Goal: Transaction & Acquisition: Purchase product/service

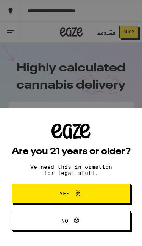
click at [109, 197] on button "Yes" at bounding box center [71, 193] width 119 height 20
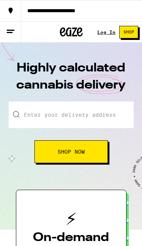
click at [101, 118] on input "Enter your delivery address" at bounding box center [71, 114] width 125 height 27
click at [107, 30] on link "Log In" at bounding box center [107, 32] width 18 height 5
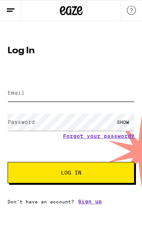
click at [83, 88] on input "Email" at bounding box center [71, 92] width 127 height 17
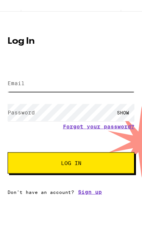
click at [104, 84] on input "Email" at bounding box center [71, 92] width 127 height 17
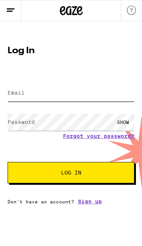
type input "[EMAIL_ADDRESS][DOMAIN_NAME]"
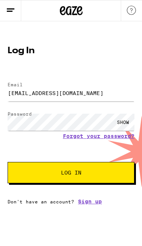
click at [102, 175] on span "Log In" at bounding box center [71, 172] width 66 height 5
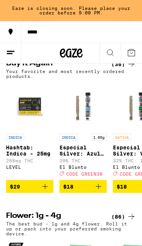
scroll to position [526, 0]
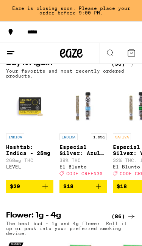
click at [34, 129] on img "Open page for Hashtab: Indica - 25mg from LEVEL" at bounding box center [29, 105] width 47 height 47
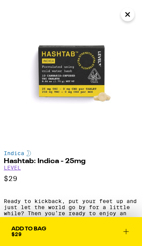
click at [15, 170] on link "LEVEL" at bounding box center [12, 167] width 17 height 6
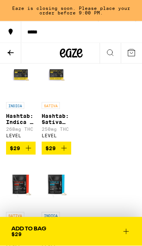
scroll to position [328, 0]
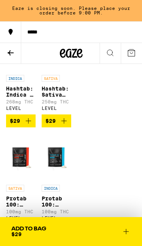
click at [70, 127] on button "$29" at bounding box center [57, 120] width 30 height 13
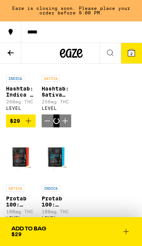
click at [65, 123] on icon "Increment" at bounding box center [65, 120] width 5 height 5
click at [63, 125] on icon "Increment" at bounding box center [64, 120] width 9 height 9
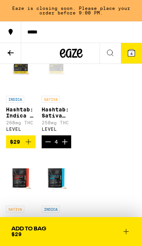
click at [12, 50] on icon at bounding box center [10, 52] width 9 height 9
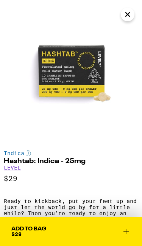
click at [129, 15] on icon "Close" at bounding box center [127, 14] width 9 height 11
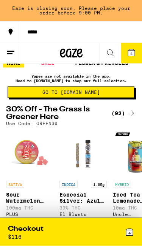
scroll to position [12, 0]
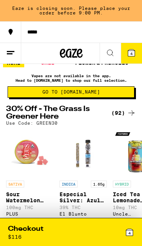
click at [120, 114] on div "(92)" at bounding box center [124, 112] width 25 height 9
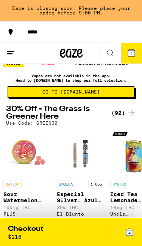
scroll to position [0, -2]
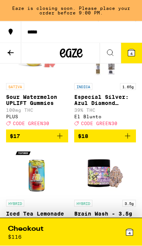
scroll to position [117, 0]
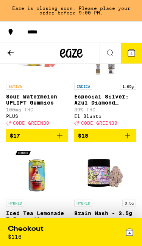
click at [129, 140] on icon "Add to bag" at bounding box center [127, 135] width 9 height 9
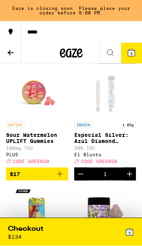
click at [93, 157] on div "El Blunto" at bounding box center [105, 154] width 62 height 5
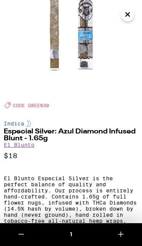
scroll to position [49, 0]
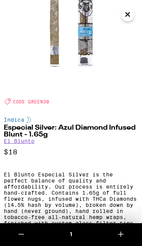
click at [29, 142] on link "El Blunto" at bounding box center [19, 141] width 31 height 6
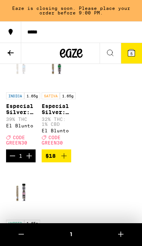
scroll to position [252, 0]
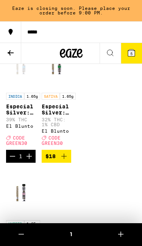
click at [68, 161] on icon "Add to bag" at bounding box center [64, 155] width 9 height 9
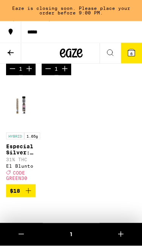
click at [34, 197] on button "$18" at bounding box center [21, 190] width 30 height 13
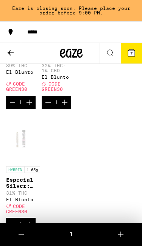
scroll to position [306, 0]
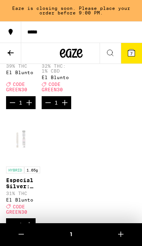
click at [69, 107] on icon "Increment" at bounding box center [64, 102] width 9 height 9
click at [28, 107] on icon "Increment" at bounding box center [29, 102] width 9 height 9
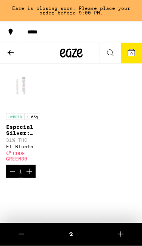
click at [35, 178] on button "Increment" at bounding box center [29, 171] width 13 height 13
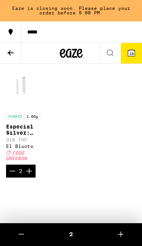
click at [11, 171] on icon "Decrement" at bounding box center [12, 171] width 5 height 0
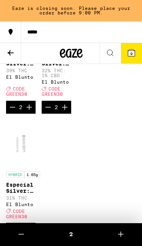
scroll to position [300, 0]
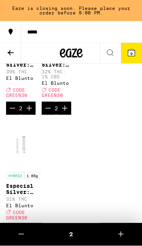
click at [11, 113] on icon "Decrement" at bounding box center [12, 108] width 9 height 9
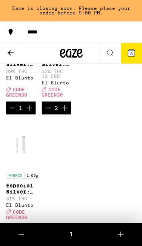
click at [50, 112] on icon "Decrement" at bounding box center [48, 107] width 9 height 9
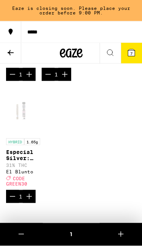
scroll to position [254, 0]
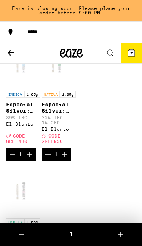
click at [131, 57] on icon at bounding box center [131, 52] width 9 height 9
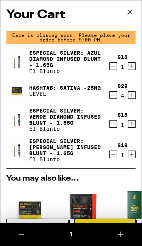
click at [48, 91] on link "Hashtab: Sativa -25mg" at bounding box center [65, 88] width 72 height 6
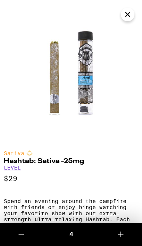
click at [17, 169] on link "LEVEL" at bounding box center [12, 167] width 17 height 6
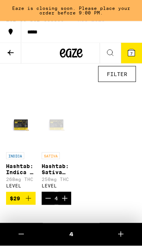
scroll to position [260, 0]
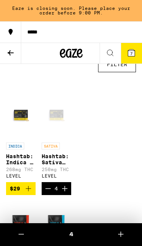
click at [33, 193] on icon "Add to bag" at bounding box center [28, 188] width 9 height 9
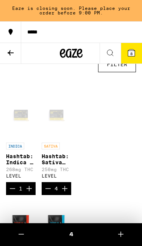
click at [25, 193] on icon "Increment" at bounding box center [29, 188] width 9 height 9
click at [131, 58] on button "9" at bounding box center [131, 53] width 21 height 21
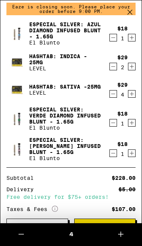
scroll to position [29, 0]
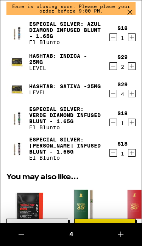
click at [111, 96] on icon "Decrement" at bounding box center [113, 93] width 7 height 9
click at [113, 98] on icon "Decrement" at bounding box center [113, 93] width 7 height 9
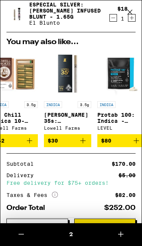
scroll to position [0, 193]
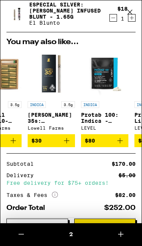
click at [137, 4] on button at bounding box center [130, 12] width 24 height 24
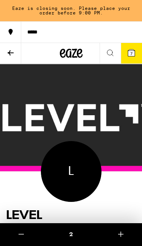
click at [10, 62] on button at bounding box center [10, 53] width 21 height 21
click at [12, 55] on icon at bounding box center [10, 52] width 9 height 9
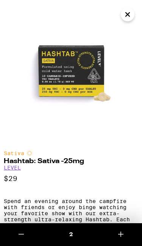
click at [131, 13] on icon "Close" at bounding box center [127, 14] width 9 height 11
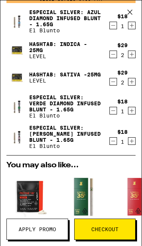
scroll to position [40, 0]
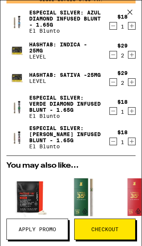
click at [113, 85] on icon "Decrement" at bounding box center [113, 81] width 7 height 9
click at [136, 84] on div "$29 1" at bounding box center [123, 78] width 26 height 16
click at [129, 86] on icon "Increment" at bounding box center [132, 81] width 7 height 9
click at [133, 87] on icon "Increment" at bounding box center [132, 81] width 7 height 9
click at [115, 87] on icon "Decrement" at bounding box center [113, 81] width 7 height 9
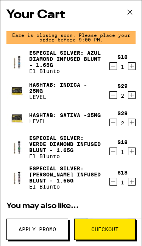
scroll to position [0, 0]
click at [134, 12] on icon at bounding box center [130, 11] width 11 height 11
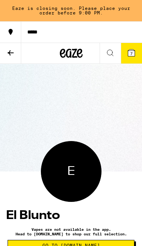
click at [132, 57] on button "7" at bounding box center [131, 53] width 21 height 21
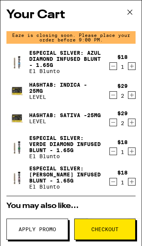
click at [55, 74] on p "El Blunto" at bounding box center [66, 71] width 74 height 6
click at [55, 65] on link "Especial Silver: Azul Diamond Infused Blunt - 1.65g" at bounding box center [66, 59] width 74 height 18
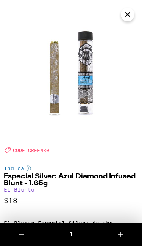
click at [127, 19] on icon "Close" at bounding box center [127, 14] width 9 height 11
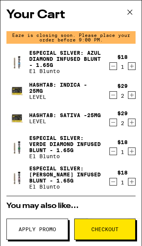
click at [134, 12] on icon at bounding box center [130, 11] width 11 height 11
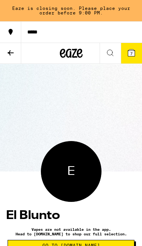
click at [16, 51] on button at bounding box center [10, 53] width 21 height 21
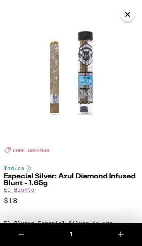
click at [41, 149] on span "CODE GREEN30" at bounding box center [31, 150] width 36 height 5
click at [20, 192] on link "El Blunto" at bounding box center [19, 189] width 31 height 6
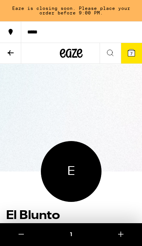
click at [5, 56] on button at bounding box center [10, 53] width 21 height 21
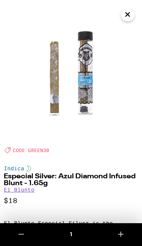
click at [128, 13] on icon "Close" at bounding box center [127, 14] width 9 height 11
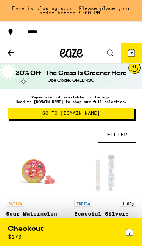
click at [132, 58] on button "7" at bounding box center [131, 53] width 21 height 21
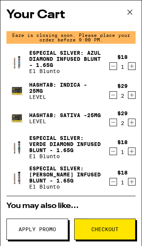
click at [38, 232] on span "Apply Promo" at bounding box center [38, 228] width 38 height 5
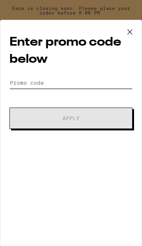
click at [67, 85] on input "Promo Code" at bounding box center [70, 82] width 123 height 11
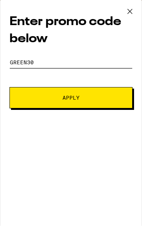
type input "Green30"
click at [101, 107] on button "Apply" at bounding box center [70, 117] width 123 height 21
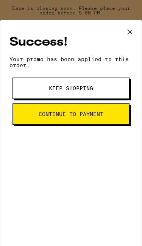
click at [100, 89] on span "Keep Shopping" at bounding box center [71, 87] width 65 height 5
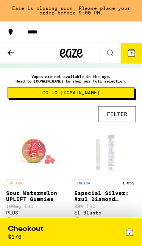
click at [123, 229] on div "7" at bounding box center [102, 232] width 63 height 16
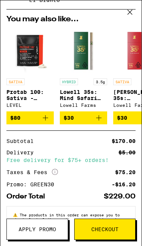
scroll to position [188, 0]
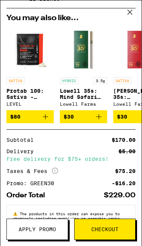
click at [110, 227] on span "Checkout" at bounding box center [104, 228] width 27 height 5
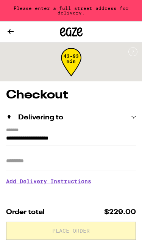
click at [14, 32] on icon at bounding box center [10, 31] width 9 height 9
click at [9, 29] on icon at bounding box center [10, 31] width 9 height 9
click at [13, 32] on icon at bounding box center [10, 31] width 9 height 9
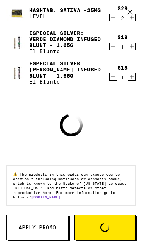
scroll to position [124, 0]
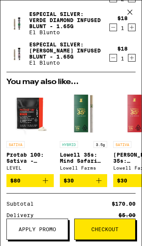
click at [115, 226] on span "Checkout" at bounding box center [104, 228] width 27 height 5
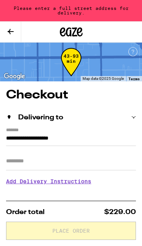
click at [68, 134] on input "**********" at bounding box center [71, 140] width 130 height 12
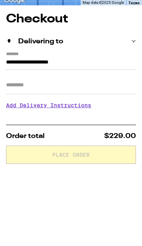
click at [65, 134] on input "**********" at bounding box center [71, 140] width 130 height 12
click at [68, 134] on input "**********" at bounding box center [71, 140] width 130 height 12
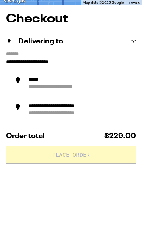
type input "*"
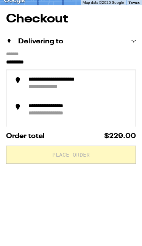
click at [91, 152] on div "**********" at bounding box center [69, 155] width 82 height 7
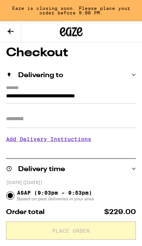
scroll to position [35, 0]
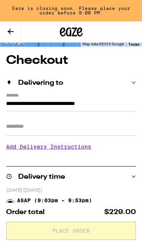
click at [69, 99] on input "**********" at bounding box center [71, 105] width 130 height 12
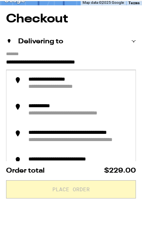
click at [68, 99] on input "**********" at bounding box center [71, 105] width 130 height 12
click at [75, 99] on input "**********" at bounding box center [71, 105] width 130 height 12
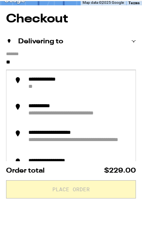
type input "*"
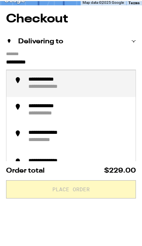
click at [90, 118] on div "**********" at bounding box center [79, 125] width 102 height 14
type input "**********"
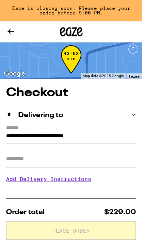
scroll to position [0, 0]
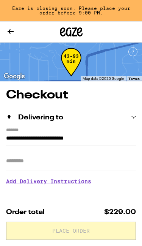
click at [81, 134] on input "**********" at bounding box center [71, 140] width 130 height 12
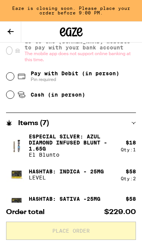
scroll to position [315, 0]
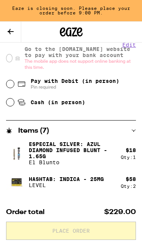
click at [13, 104] on input "Cash (in person)" at bounding box center [10, 102] width 8 height 8
radio input "true"
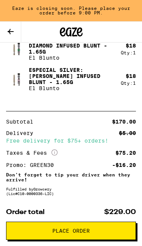
scroll to position [525, 0]
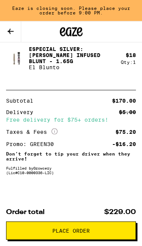
click at [103, 230] on span "Place Order" at bounding box center [71, 230] width 117 height 5
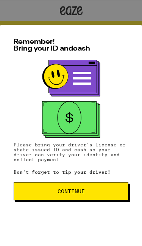
click at [105, 196] on button "Continue" at bounding box center [71, 191] width 115 height 18
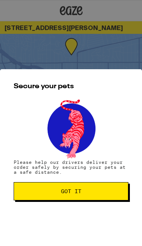
click at [98, 190] on span "Got it" at bounding box center [71, 190] width 102 height 5
